Goal: Task Accomplishment & Management: Manage account settings

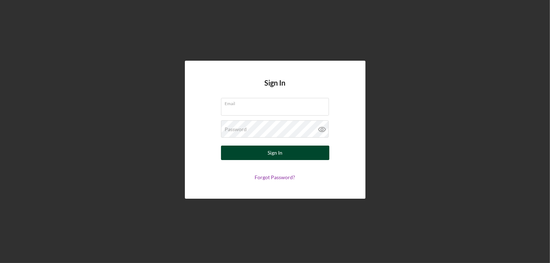
type input "[EMAIL_ADDRESS][DOMAIN_NAME]"
click at [249, 152] on button "Sign In" at bounding box center [275, 153] width 108 height 14
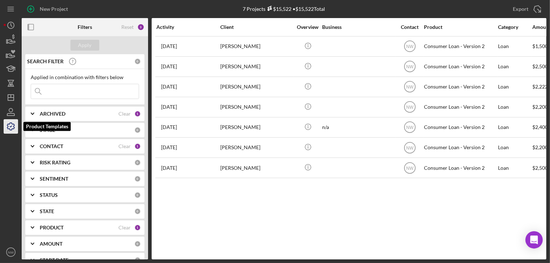
click at [9, 127] on icon "button" at bounding box center [11, 126] width 18 height 18
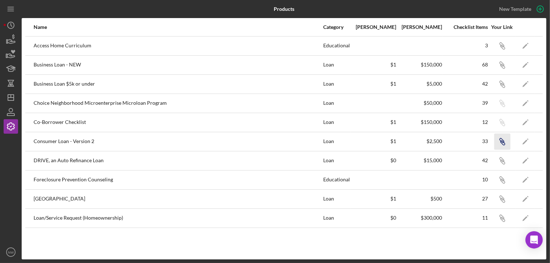
click at [507, 140] on icon "Icon/Link" at bounding box center [502, 141] width 16 height 16
